Goal: Task Accomplishment & Management: Complete application form

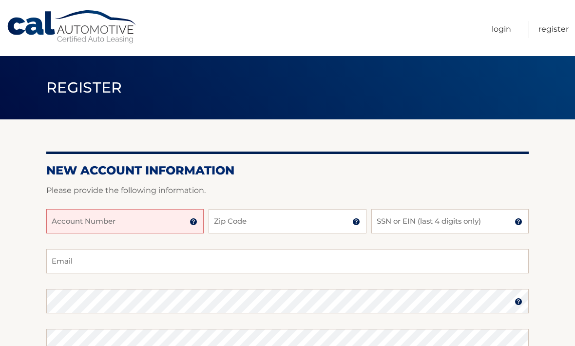
click at [150, 218] on input "Account Number" at bounding box center [124, 221] width 157 height 24
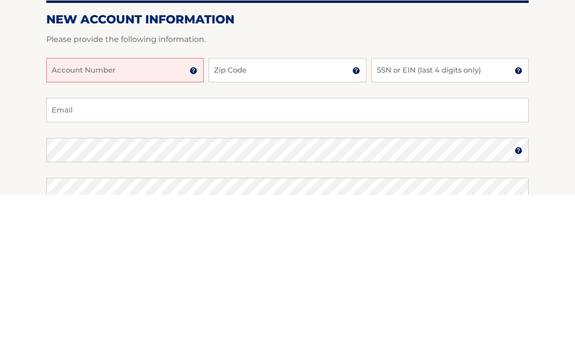
scroll to position [151, 0]
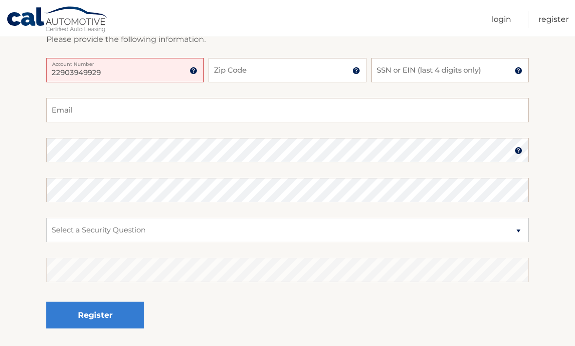
type input "22903949929"
click at [293, 73] on input "Zip Code" at bounding box center [287, 70] width 157 height 24
type input "33076"
click at [473, 73] on input "SSN or EIN (last 4 digits only)" at bounding box center [449, 70] width 157 height 24
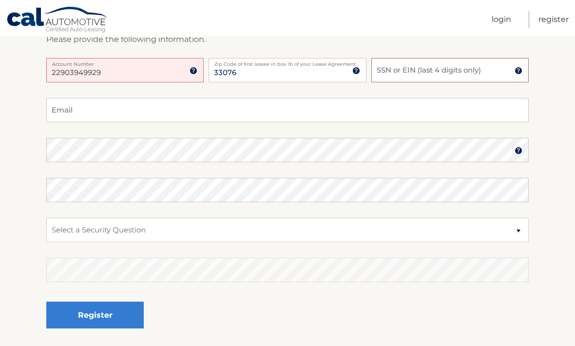
scroll to position [151, 0]
type input "9624"
click at [179, 108] on input "Email" at bounding box center [287, 110] width 483 height 24
type input "ylisay@gmail.com"
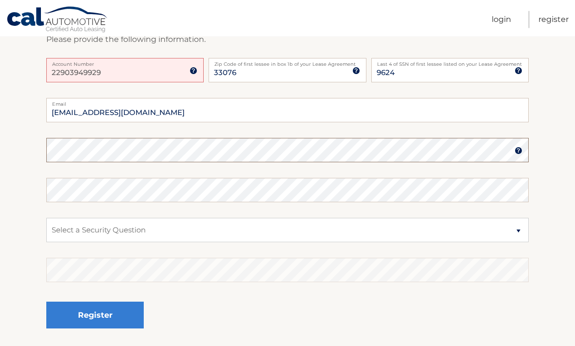
click at [520, 150] on img at bounding box center [519, 151] width 8 height 8
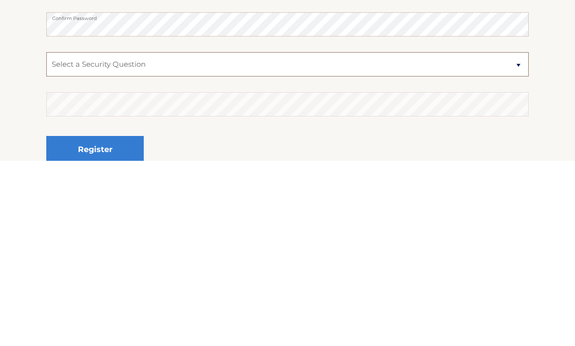
click at [255, 238] on select "Select a Security Question What was the name of your elementary school? What is…" at bounding box center [287, 250] width 483 height 24
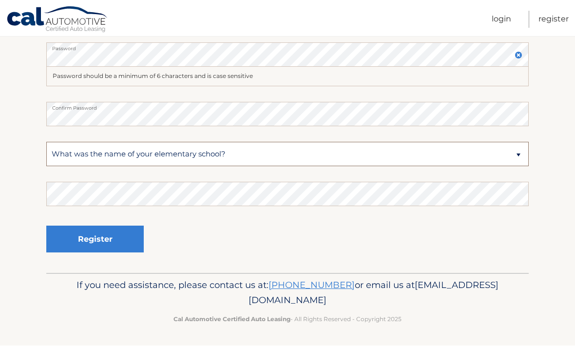
click at [253, 162] on select "Select a Security Question What was the name of your elementary school? What is…" at bounding box center [287, 154] width 483 height 24
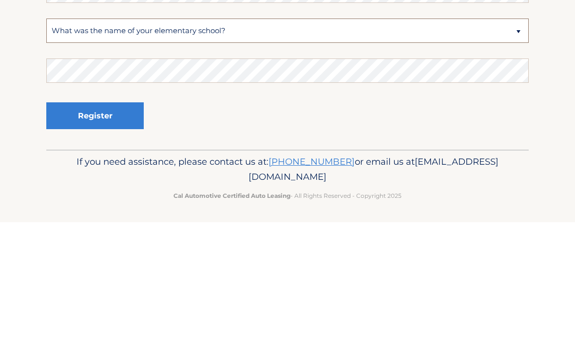
click at [516, 142] on select "Select a Security Question What was the name of your elementary school? What is…" at bounding box center [287, 154] width 483 height 24
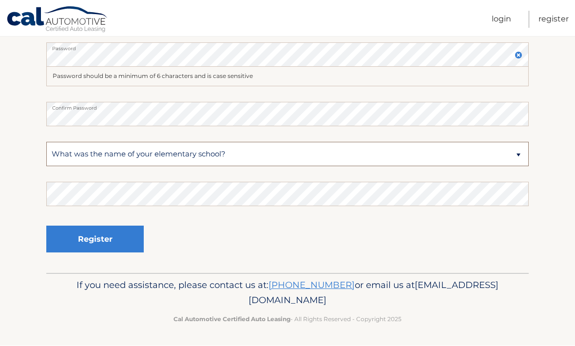
select select "4"
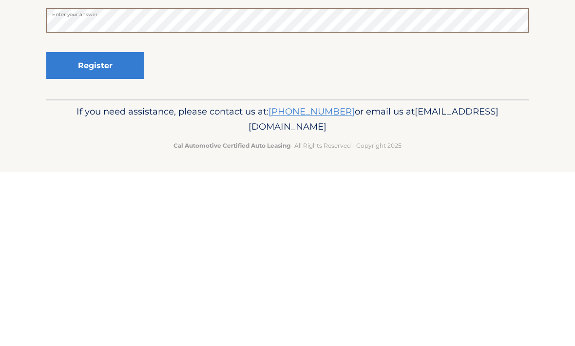
scroll to position [247, 0]
click at [116, 226] on button "Register" at bounding box center [94, 239] width 97 height 27
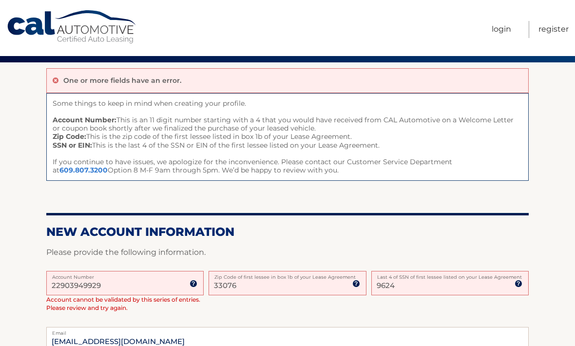
scroll to position [58, 0]
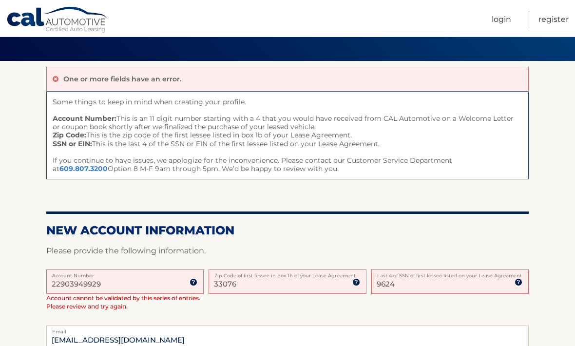
click at [131, 288] on input "22903949929" at bounding box center [124, 282] width 157 height 24
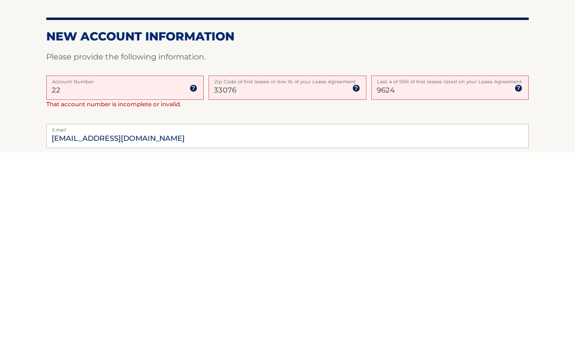
type input "2"
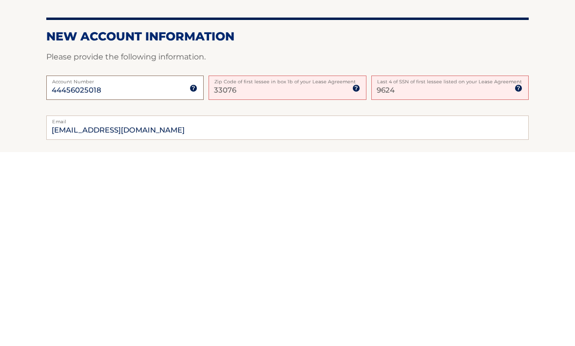
type input "44456025018"
click at [326, 270] on input "33076" at bounding box center [287, 282] width 157 height 24
type input "33076"
click at [502, 270] on input "9624" at bounding box center [449, 282] width 157 height 24
type input "9"
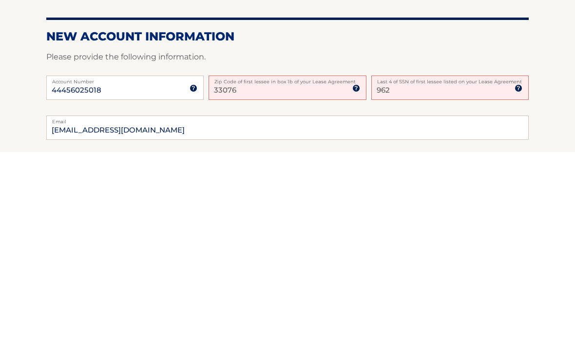
type input "9624"
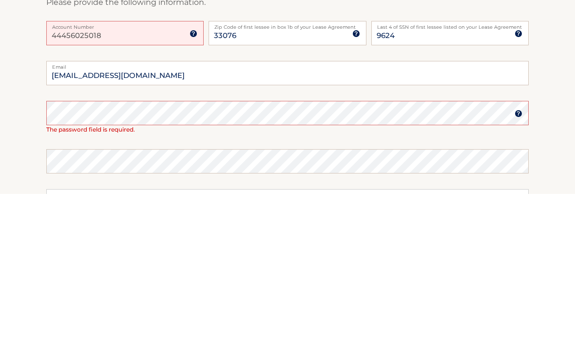
scroll to position [219, 0]
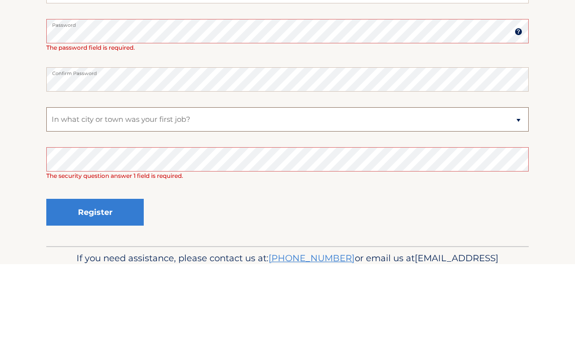
click at [310, 189] on select "Select a Security Question What was the name of your elementary school? What is…" at bounding box center [287, 201] width 483 height 24
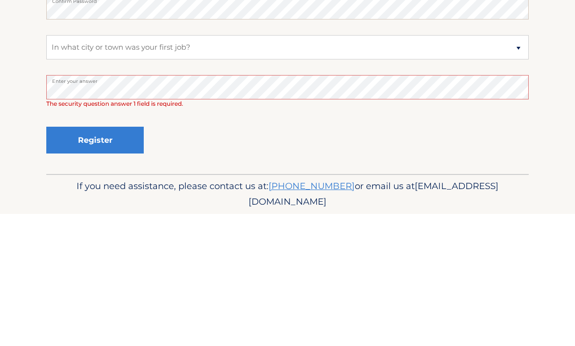
click at [117, 259] on button "Register" at bounding box center [94, 272] width 97 height 27
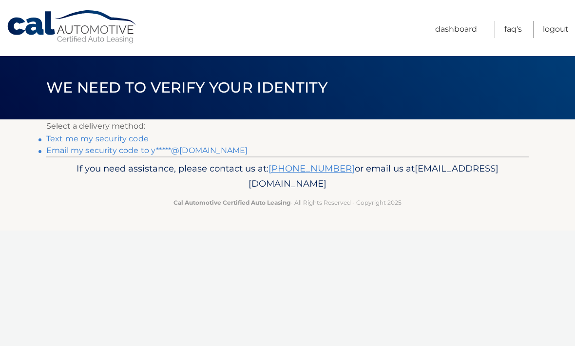
click at [129, 138] on link "Text me my security code" at bounding box center [97, 138] width 102 height 9
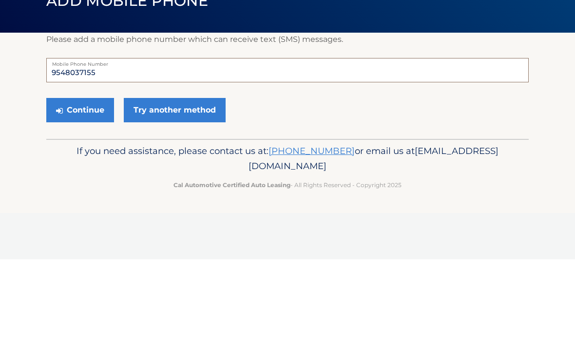
type input "9548037155"
click at [96, 185] on button "Continue" at bounding box center [80, 197] width 68 height 24
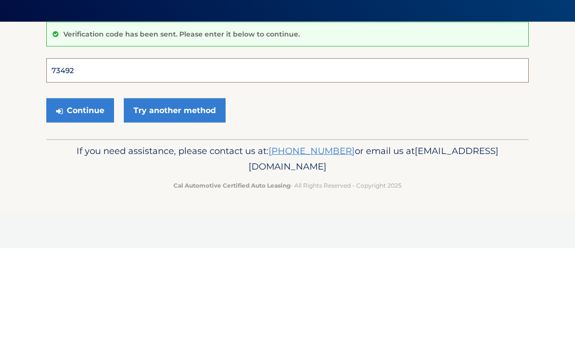
type input "734923"
click at [80, 196] on button "Continue" at bounding box center [80, 208] width 68 height 24
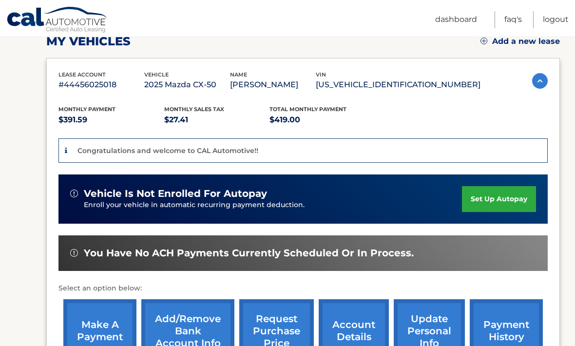
scroll to position [141, 0]
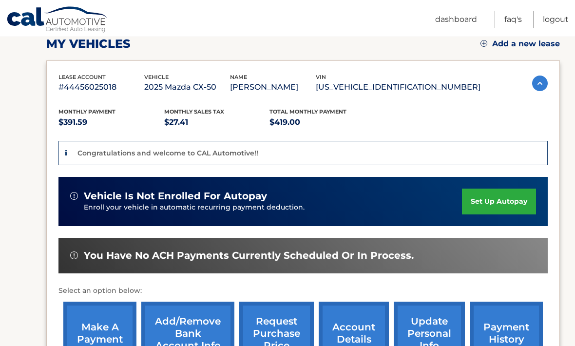
click at [504, 200] on link "set up autopay" at bounding box center [499, 202] width 74 height 26
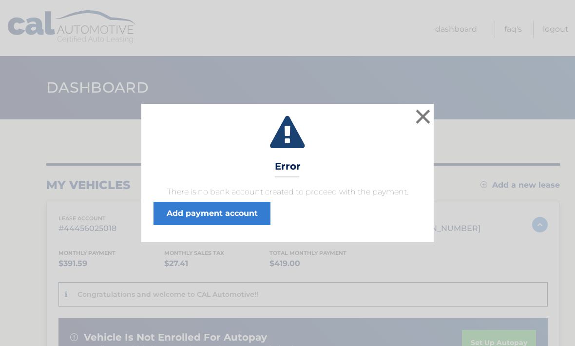
click at [254, 213] on link "Add payment account" at bounding box center [212, 213] width 117 height 23
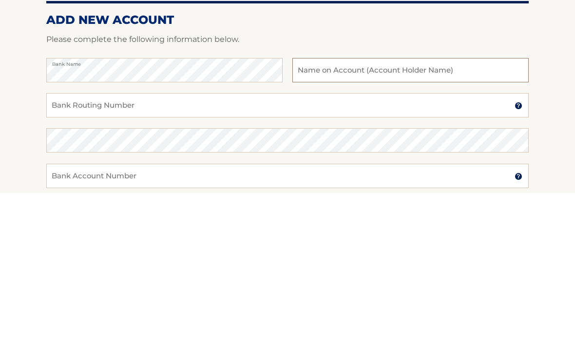
click at [422, 212] on input "text" at bounding box center [410, 224] width 236 height 24
type input "Ylisa Young"
click at [155, 247] on input "Bank Routing Number" at bounding box center [287, 259] width 483 height 24
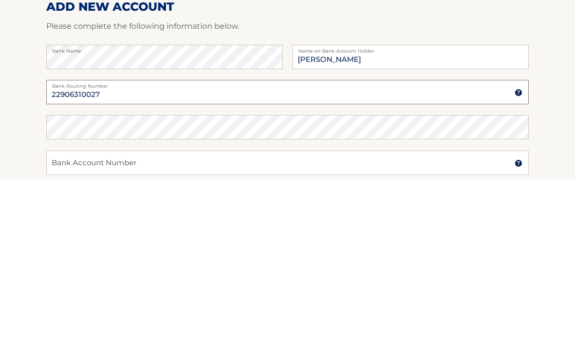
type input "22906310027"
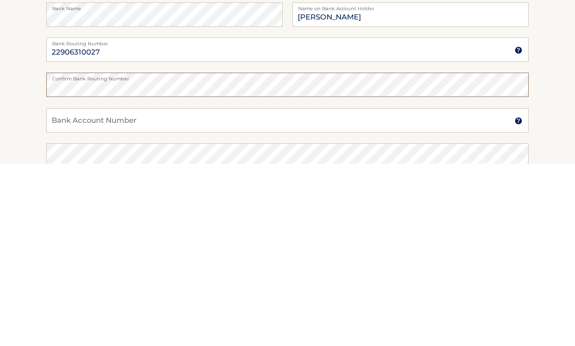
scroll to position [29, 0]
click at [260, 289] on input "Bank Account Number" at bounding box center [287, 301] width 483 height 24
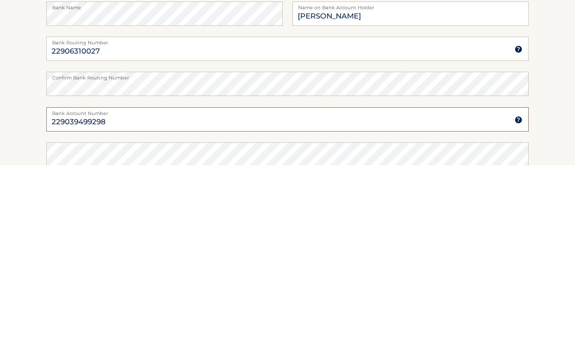
type input "229039499298"
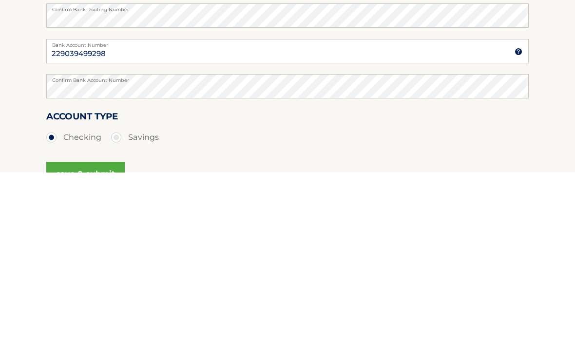
click at [123, 302] on label "Savings" at bounding box center [135, 311] width 48 height 19
click at [123, 302] on input "Savings" at bounding box center [120, 310] width 10 height 16
radio input "true"
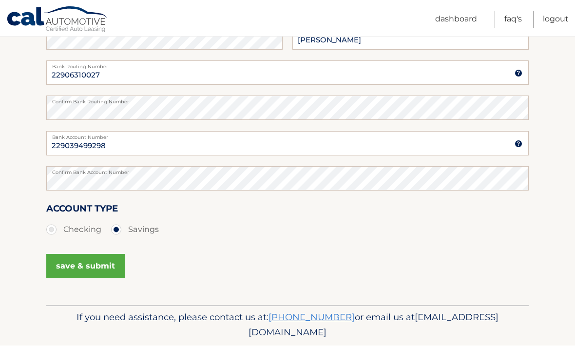
click at [102, 270] on button "save & submit" at bounding box center [85, 266] width 78 height 24
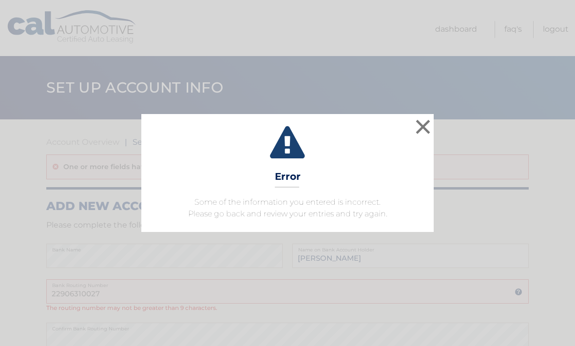
click at [418, 134] on button "×" at bounding box center [422, 126] width 19 height 19
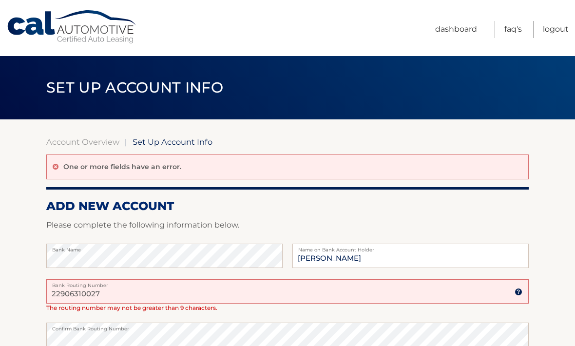
click at [359, 170] on div "One or more fields have an error." at bounding box center [287, 166] width 483 height 25
click at [340, 171] on div "One or more fields have an error." at bounding box center [287, 166] width 483 height 25
click at [149, 175] on div "One or more fields have an error." at bounding box center [287, 166] width 483 height 25
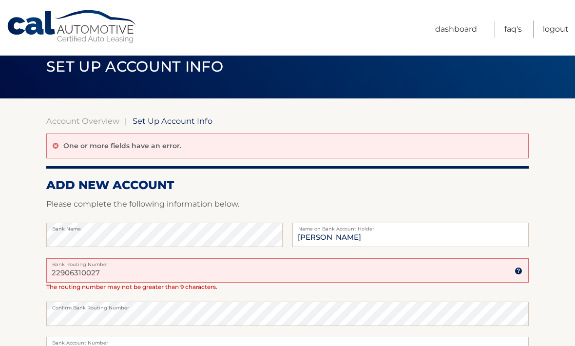
scroll to position [21, 0]
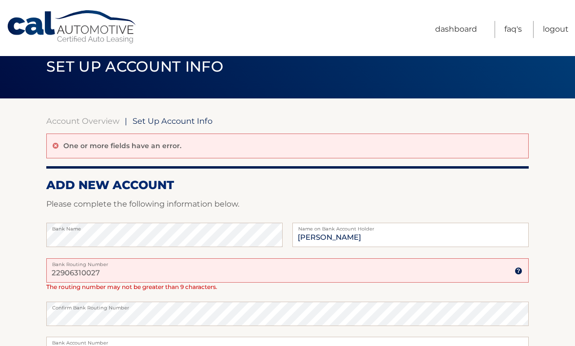
click at [161, 269] on input "22906310027" at bounding box center [287, 270] width 483 height 24
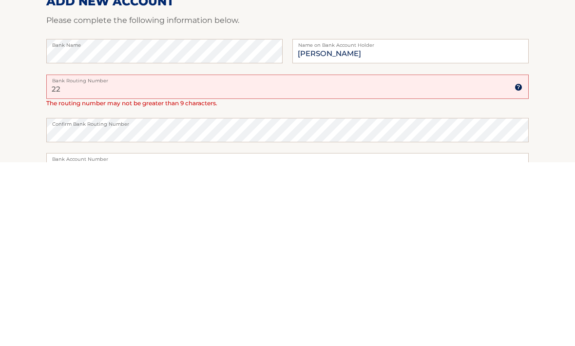
type input "2"
type input "063100277"
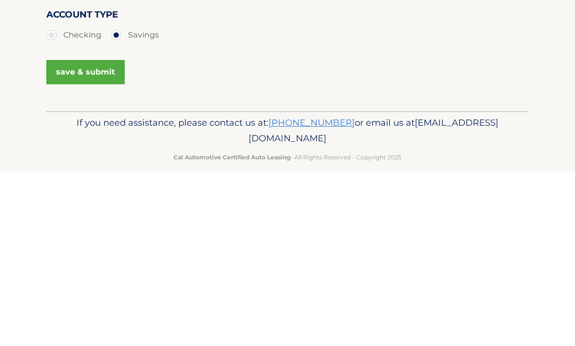
scroll to position [249, 0]
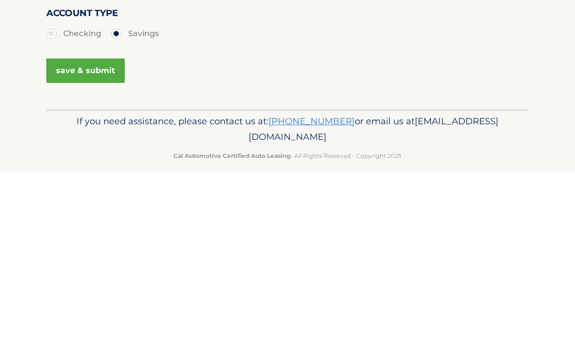
click at [100, 232] on button "save & submit" at bounding box center [85, 244] width 78 height 24
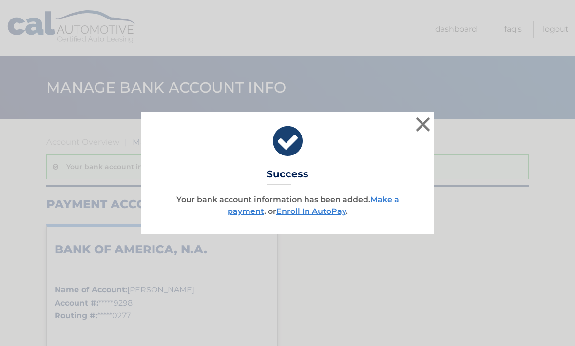
click at [318, 216] on link "Enroll In AutoPay" at bounding box center [311, 211] width 70 height 9
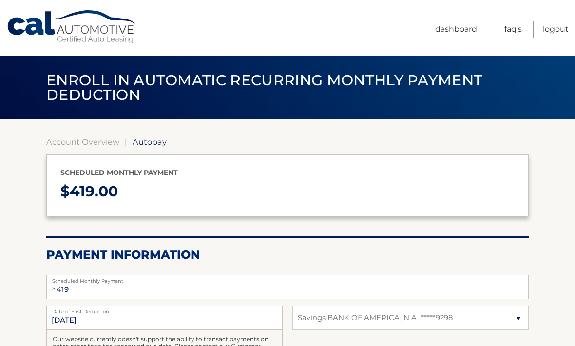
select select "ZDIxYzE1YmYtNDFlMi00ZmYzLTgyMDctN2RkOGRkM2Q2Yjc2"
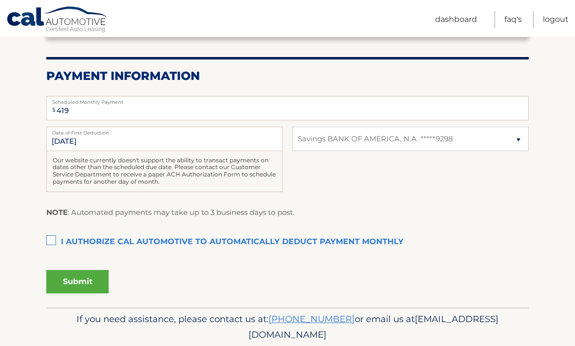
scroll to position [179, 0]
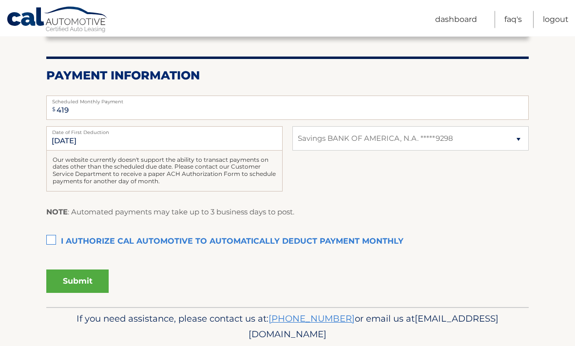
click at [55, 239] on label "I authorize cal automotive to automatically deduct payment monthly This checkbo…" at bounding box center [287, 241] width 483 height 19
click at [0, 0] on input "I authorize cal automotive to automatically deduct payment monthly This checkbo…" at bounding box center [0, 0] width 0 height 0
click at [95, 280] on button "Submit" at bounding box center [77, 281] width 62 height 23
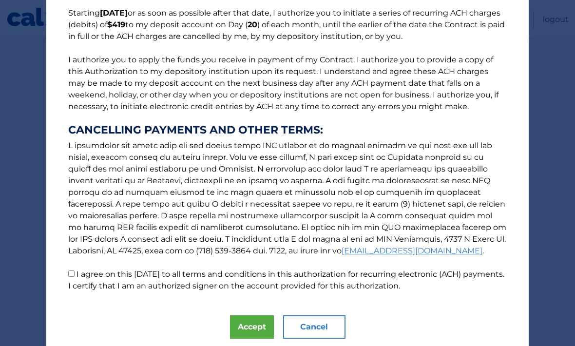
scroll to position [82, 0]
click at [74, 277] on input "I agree on this [DATE] to all terms and conditions in this authorization for re…" at bounding box center [71, 274] width 6 height 6
checkbox input "true"
click at [252, 332] on button "Accept" at bounding box center [252, 327] width 44 height 23
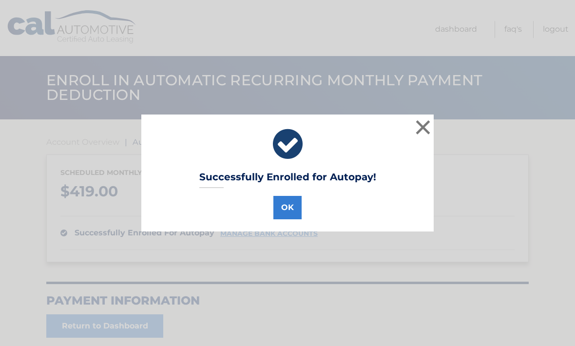
click at [289, 212] on button "OK" at bounding box center [287, 207] width 28 height 23
